Goal: Information Seeking & Learning: Learn about a topic

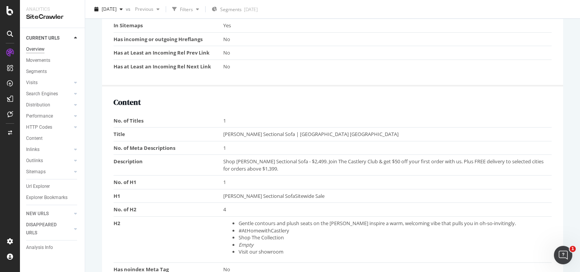
click at [42, 49] on div "Overview" at bounding box center [35, 49] width 18 height 8
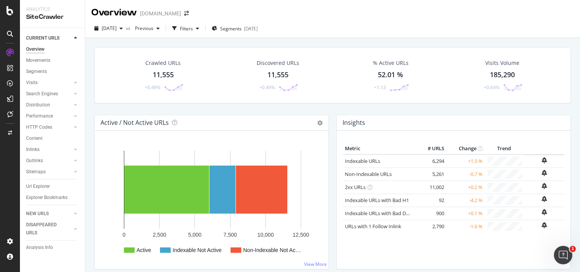
click at [165, 71] on div "11,555" at bounding box center [163, 75] width 21 height 10
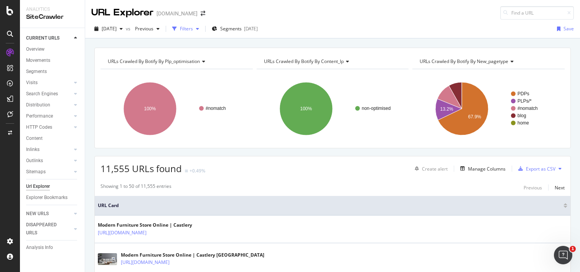
click at [193, 28] on div "Filters" at bounding box center [186, 28] width 13 height 7
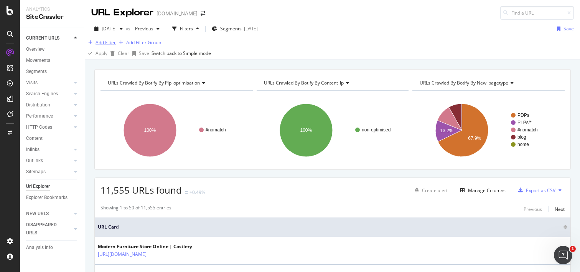
click at [115, 46] on div "Add Filter" at bounding box center [106, 42] width 20 height 7
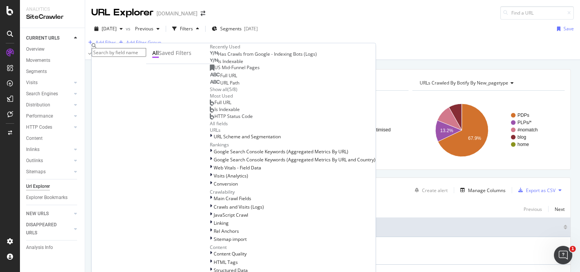
click at [146, 49] on input "text" at bounding box center [119, 52] width 54 height 9
click at [218, 64] on span "Is Indexable" at bounding box center [230, 61] width 25 height 7
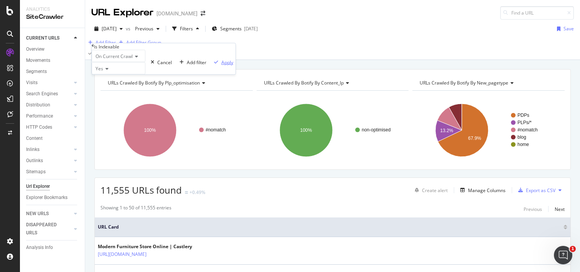
click at [221, 65] on div "Apply" at bounding box center [227, 62] width 12 height 7
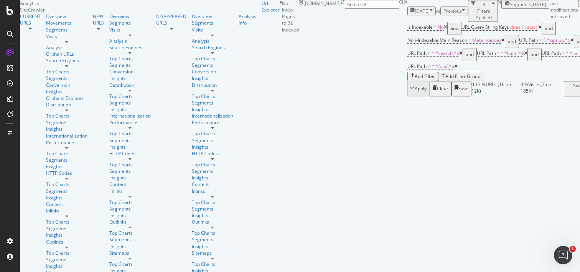
scroll to position [196, 0]
click at [410, 12] on div "[DATE]" at bounding box center [421, 11] width 22 height 7
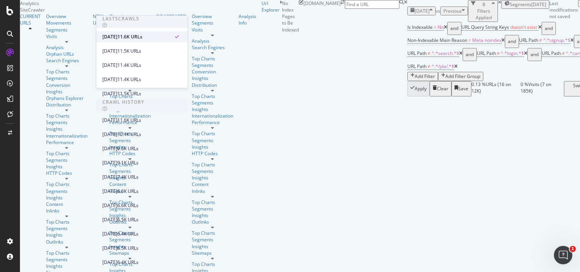
click at [117, 37] on div "[DATE]" at bounding box center [109, 36] width 15 height 7
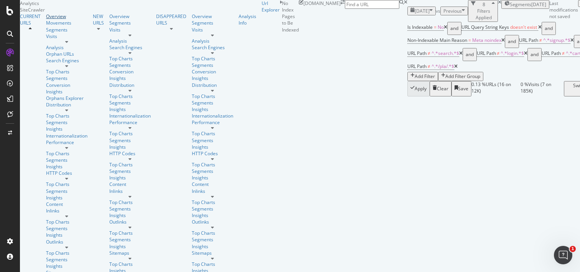
click at [46, 20] on div "Overview" at bounding box center [66, 16] width 41 height 7
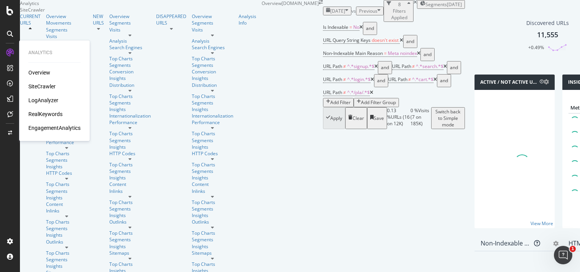
drag, startPoint x: 27, startPoint y: 68, endPoint x: 33, endPoint y: 69, distance: 6.1
click at [27, 68] on div "Analytics Overview SiteCrawler LogAnalyzer RealKeywords EngagementAnalytics" at bounding box center [54, 90] width 64 height 97
click at [39, 71] on div "Overview" at bounding box center [39, 73] width 22 height 8
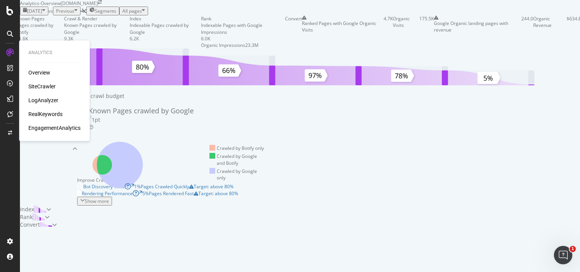
click at [41, 83] on div "SiteCrawler" at bounding box center [41, 86] width 27 height 8
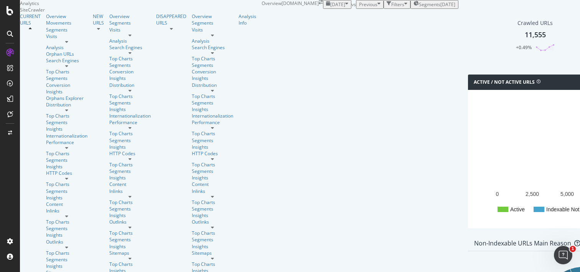
scroll to position [3, 0]
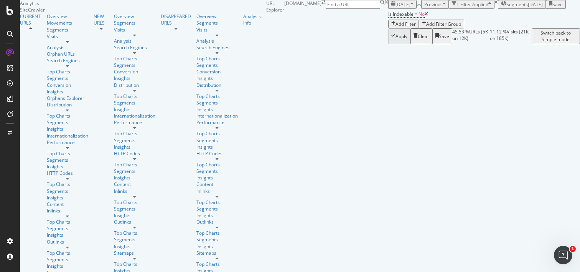
click at [395, 27] on div "Add Filter" at bounding box center [405, 24] width 20 height 7
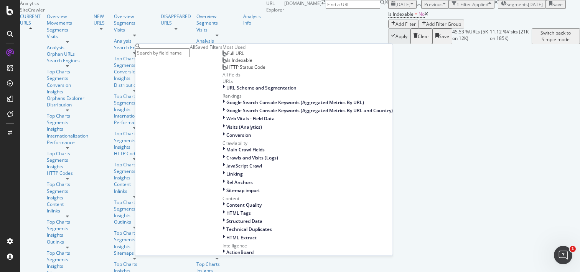
click at [183, 51] on input "text" at bounding box center [162, 52] width 54 height 9
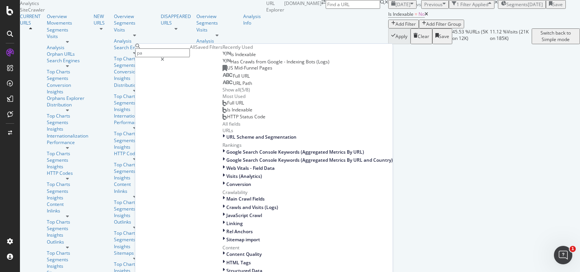
type input "pat"
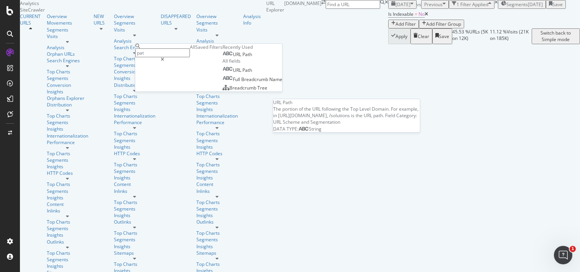
click at [222, 58] on div "URL Path" at bounding box center [237, 54] width 30 height 6
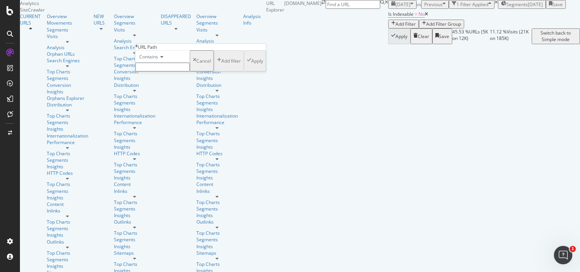
click at [162, 59] on icon at bounding box center [160, 56] width 5 height 5
click at [180, 50] on div "URL Path" at bounding box center [200, 47] width 131 height 7
click at [196, 64] on div "Cancel" at bounding box center [203, 61] width 15 height 7
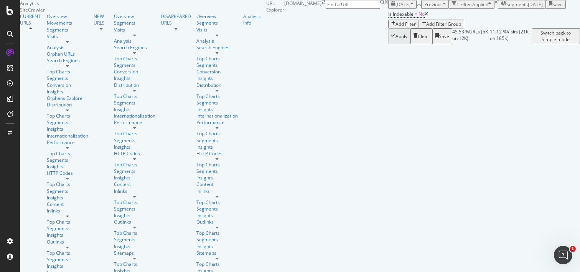
click at [395, 27] on div "Add Filter" at bounding box center [405, 24] width 20 height 7
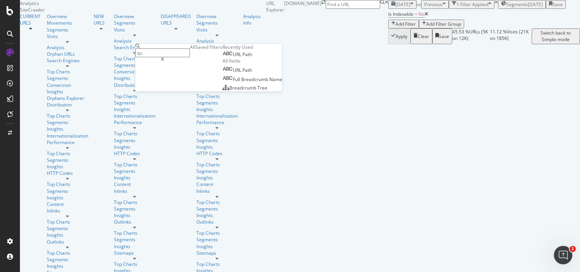
type input "que"
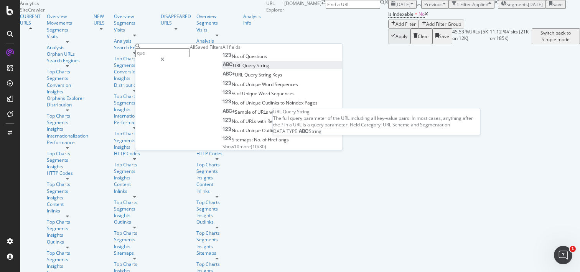
click at [242, 69] on span "Query" at bounding box center [249, 65] width 14 height 7
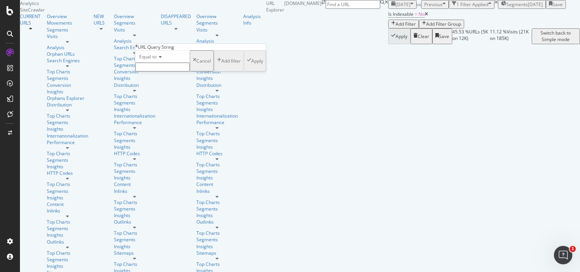
click at [143, 50] on div "URL Query String" at bounding box center [200, 47] width 131 height 7
click at [138, 48] on icon at bounding box center [136, 46] width 2 height 5
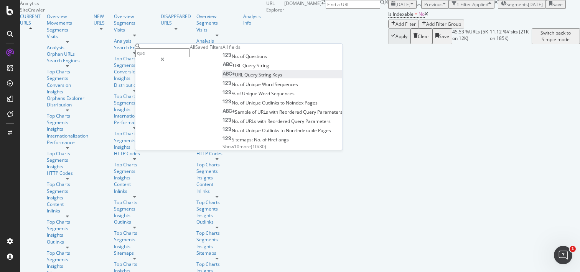
click at [259, 78] on span "String" at bounding box center [266, 74] width 14 height 7
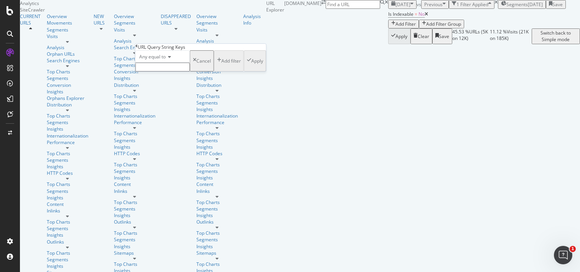
click at [171, 59] on icon at bounding box center [168, 56] width 5 height 5
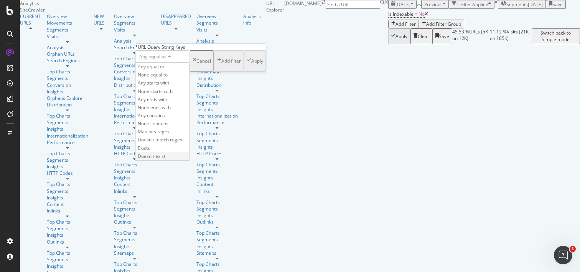
click at [165, 159] on span "Doesn't exist" at bounding box center [152, 156] width 28 height 7
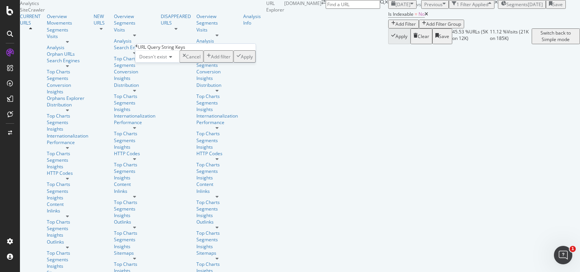
click at [241, 60] on div "Apply" at bounding box center [247, 56] width 12 height 7
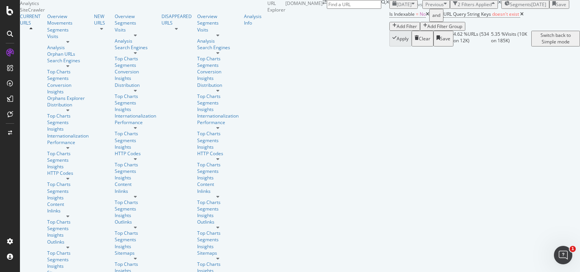
scroll to position [750, 0]
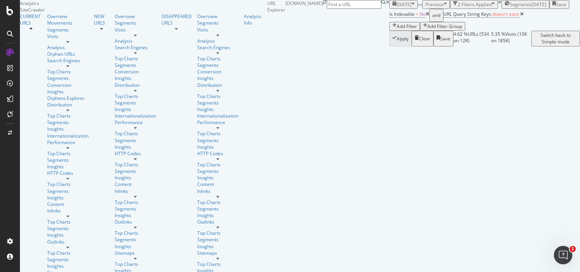
click at [520, 16] on icon at bounding box center [521, 14] width 3 height 5
click at [426, 16] on icon at bounding box center [427, 14] width 3 height 5
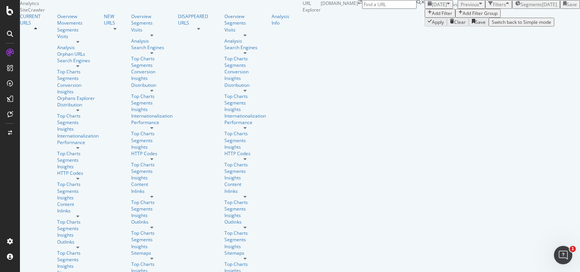
scroll to position [61, 0]
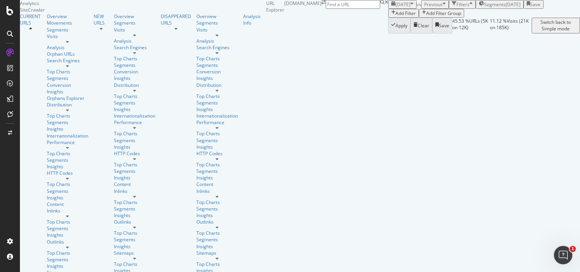
click at [395, 16] on div "Add Filter" at bounding box center [405, 13] width 20 height 7
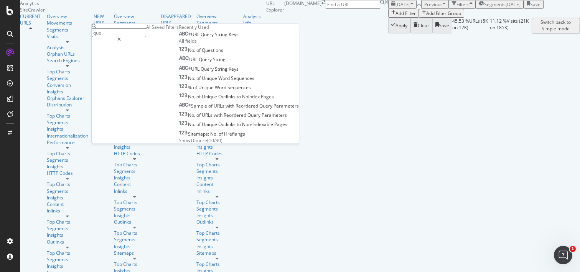
click at [117, 33] on input "que" at bounding box center [119, 32] width 54 height 9
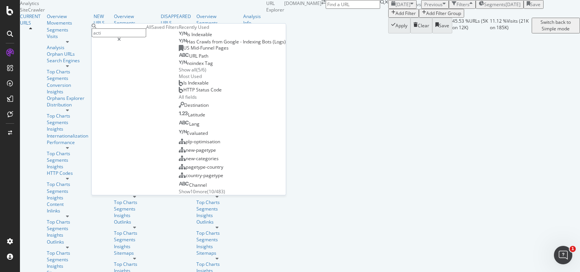
type input "activ"
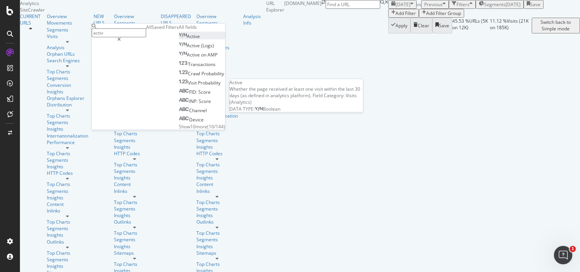
click at [187, 40] on span "Active" at bounding box center [193, 36] width 13 height 7
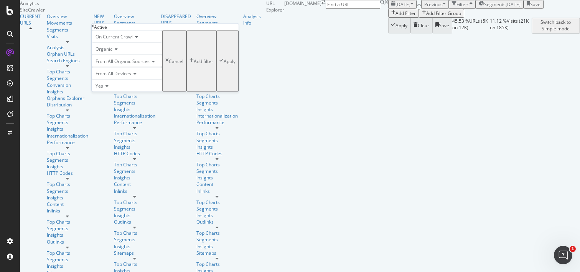
click at [224, 64] on div "Apply" at bounding box center [230, 61] width 12 height 7
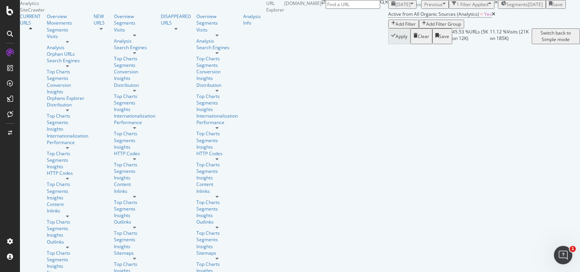
scroll to position [62, 0]
click at [395, 27] on div "Add Filter" at bounding box center [405, 24] width 20 height 7
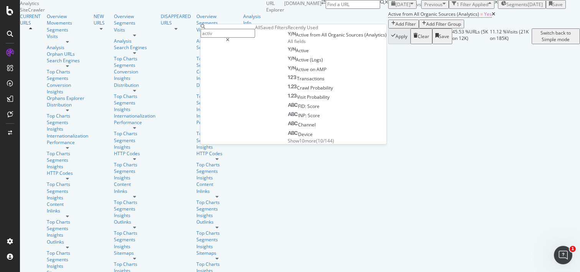
type input "i"
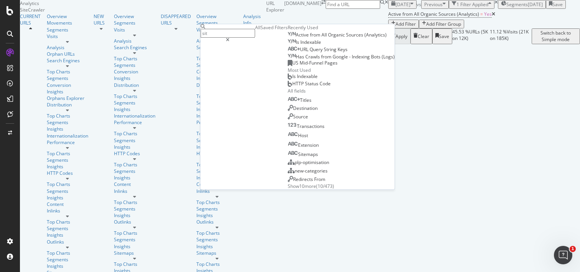
type input "site"
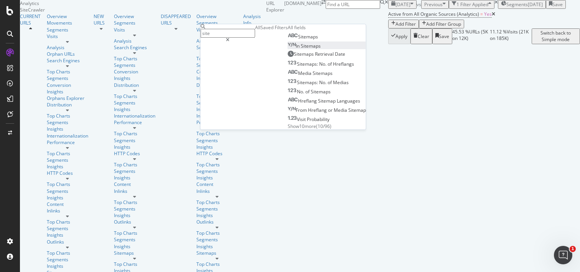
click at [301, 49] on span "Sitemaps" at bounding box center [311, 46] width 20 height 7
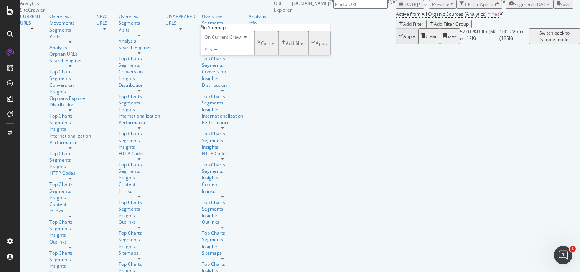
click at [217, 52] on icon at bounding box center [214, 49] width 5 height 5
click at [209, 71] on span "No" at bounding box center [206, 67] width 6 height 7
click at [316, 46] on div "Apply" at bounding box center [322, 43] width 12 height 7
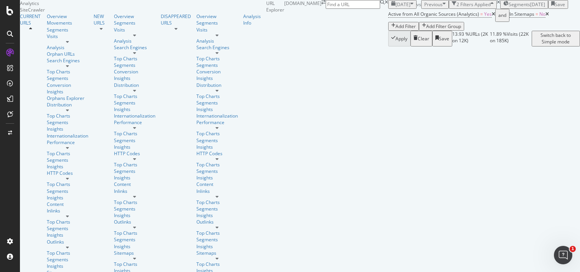
scroll to position [79, 0]
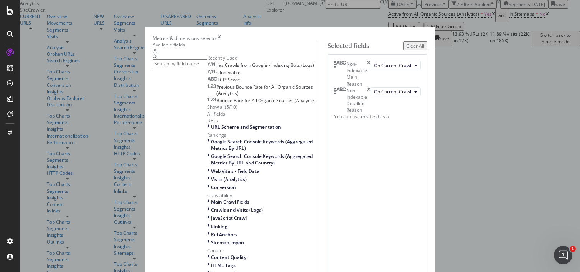
click at [424, 49] on div "Clear All" at bounding box center [415, 46] width 18 height 7
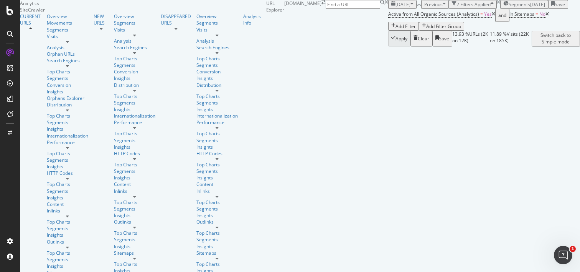
scroll to position [130, 0]
click at [545, 16] on icon at bounding box center [546, 14] width 3 height 5
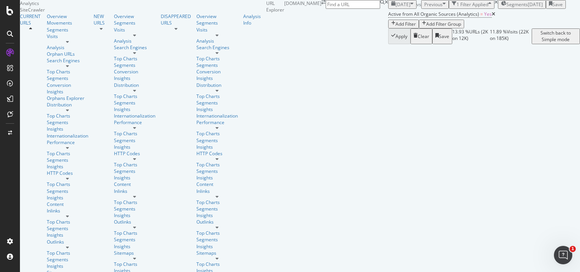
scroll to position [62, 0]
click at [492, 16] on icon at bounding box center [493, 14] width 3 height 5
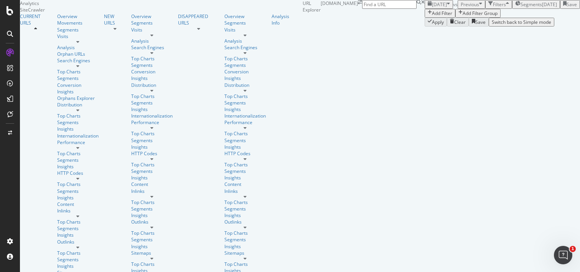
click at [432, 16] on div "Add Filter" at bounding box center [442, 13] width 20 height 7
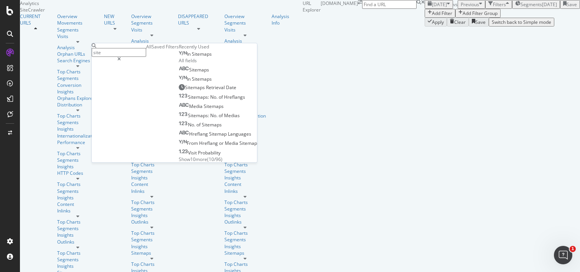
click at [120, 56] on input "site" at bounding box center [119, 52] width 54 height 9
click at [124, 53] on input "site" at bounding box center [119, 52] width 54 height 9
type input "status"
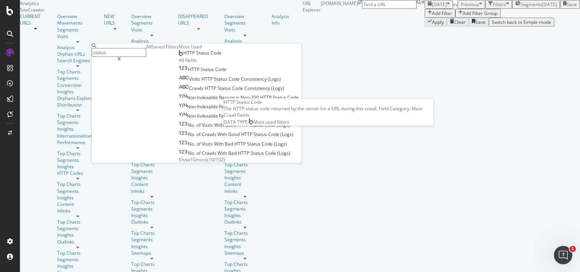
click at [183, 56] on span "HTTP Status Code" at bounding box center [202, 52] width 38 height 7
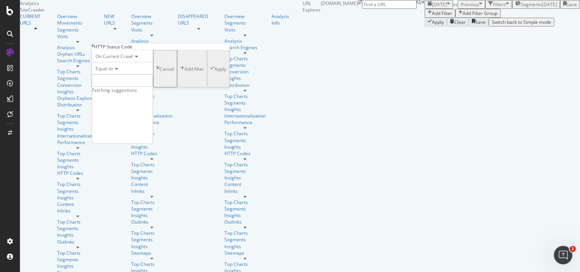
click at [121, 87] on input "number" at bounding box center [122, 80] width 61 height 13
click at [124, 111] on span "404" at bounding box center [112, 107] width 36 height 7
type input "404"
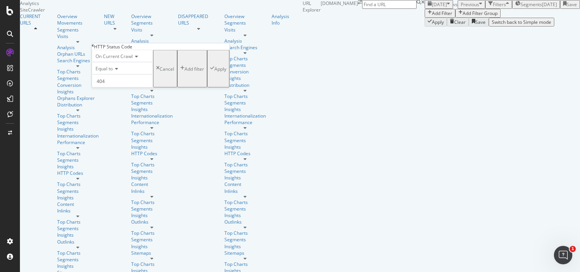
click at [214, 72] on div "Apply" at bounding box center [220, 68] width 12 height 7
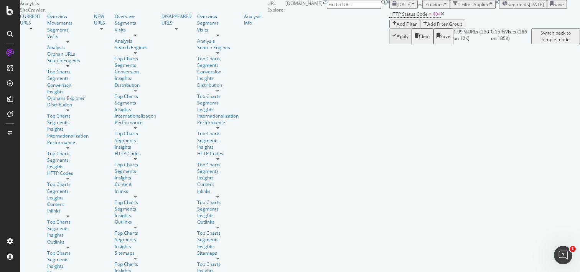
scroll to position [161, 0]
